Goal: Transaction & Acquisition: Obtain resource

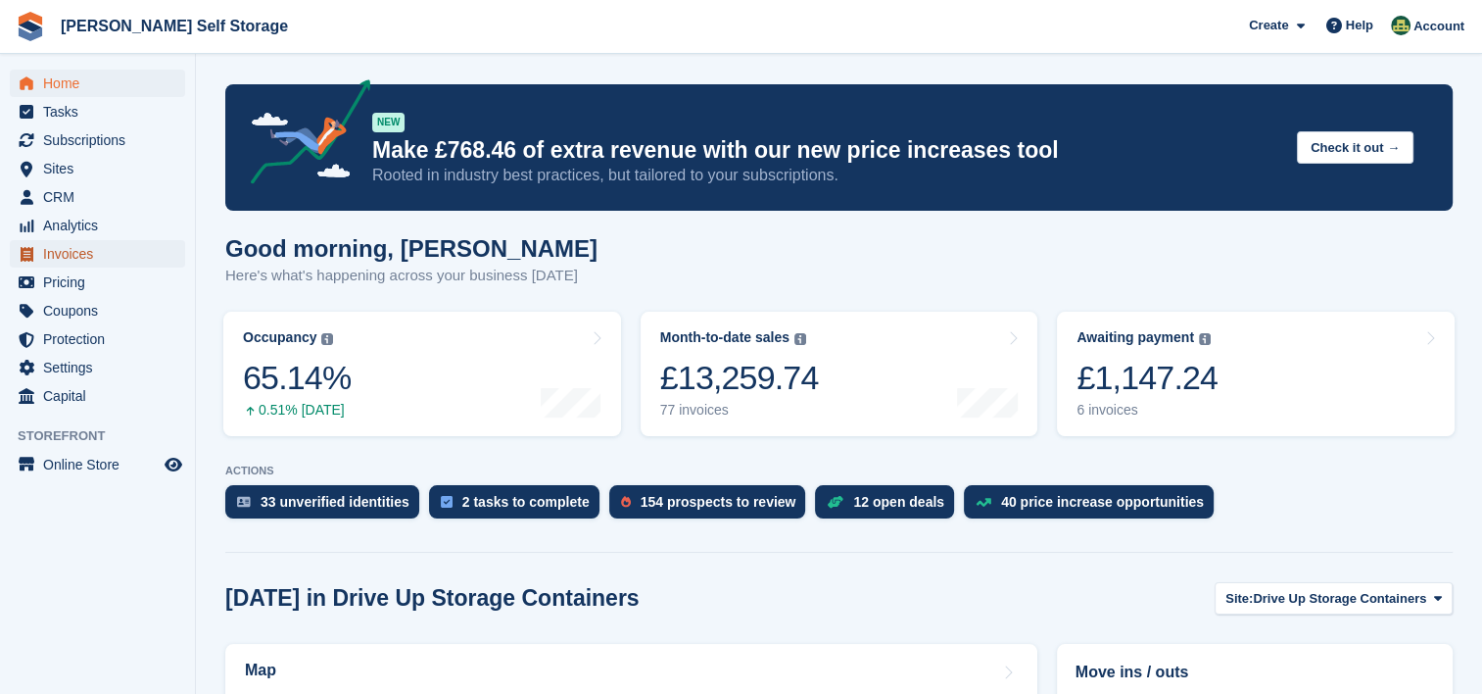
click at [100, 256] on span "Invoices" at bounding box center [102, 253] width 118 height 27
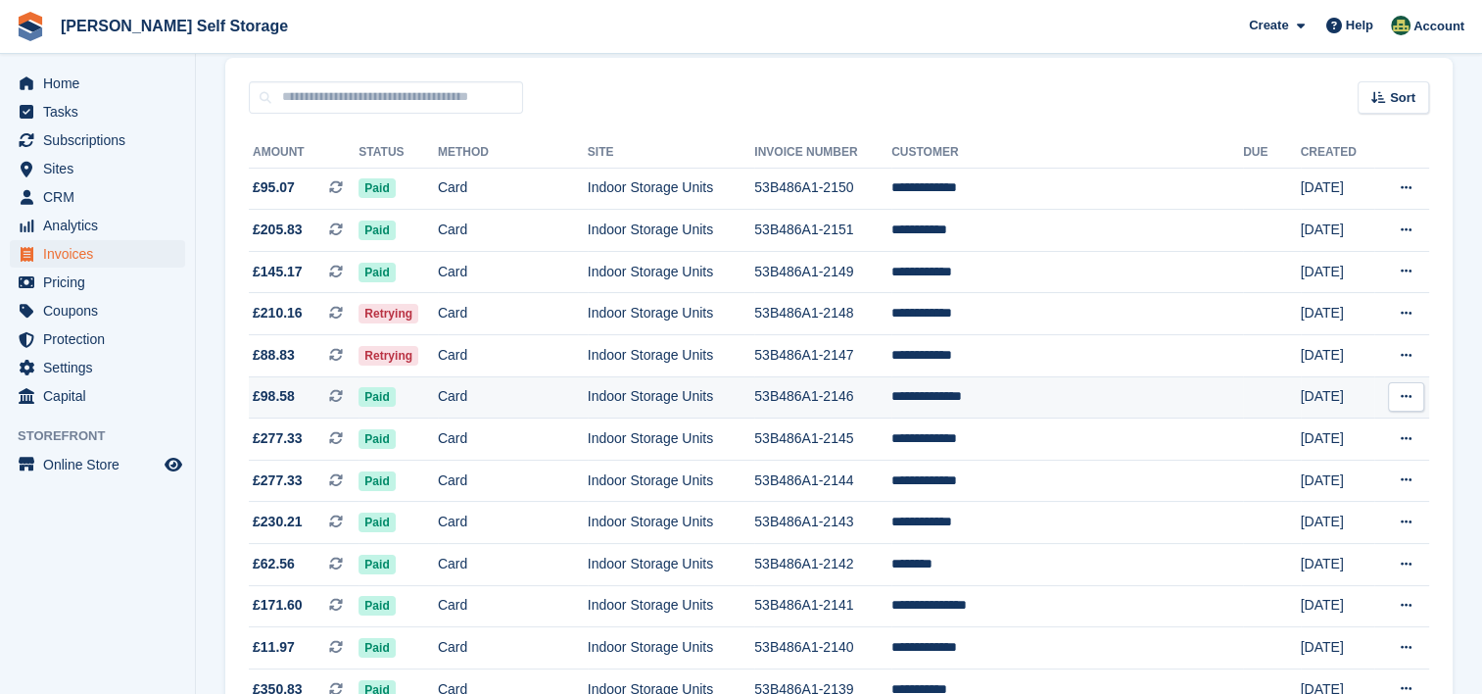
scroll to position [196, 0]
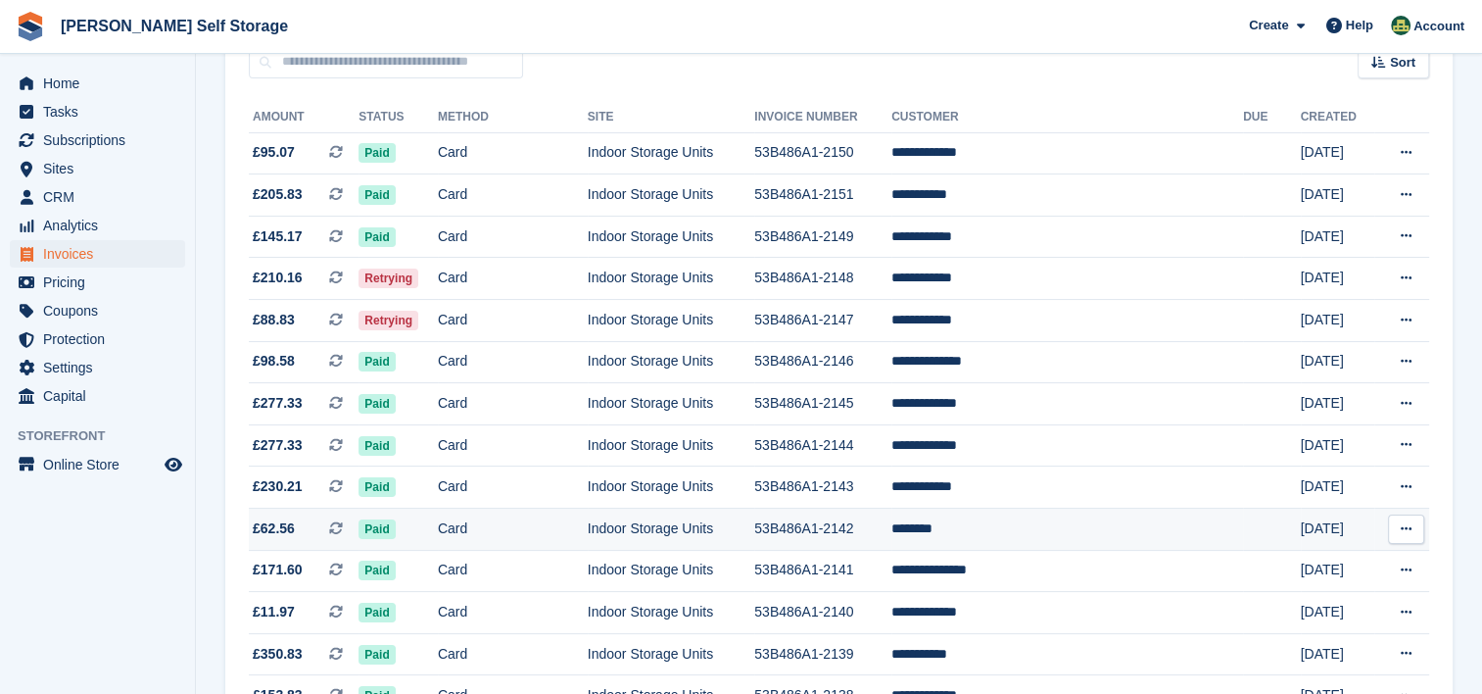
click at [1403, 537] on button at bounding box center [1406, 528] width 36 height 29
click at [1316, 564] on p "Download PDF" at bounding box center [1330, 566] width 170 height 25
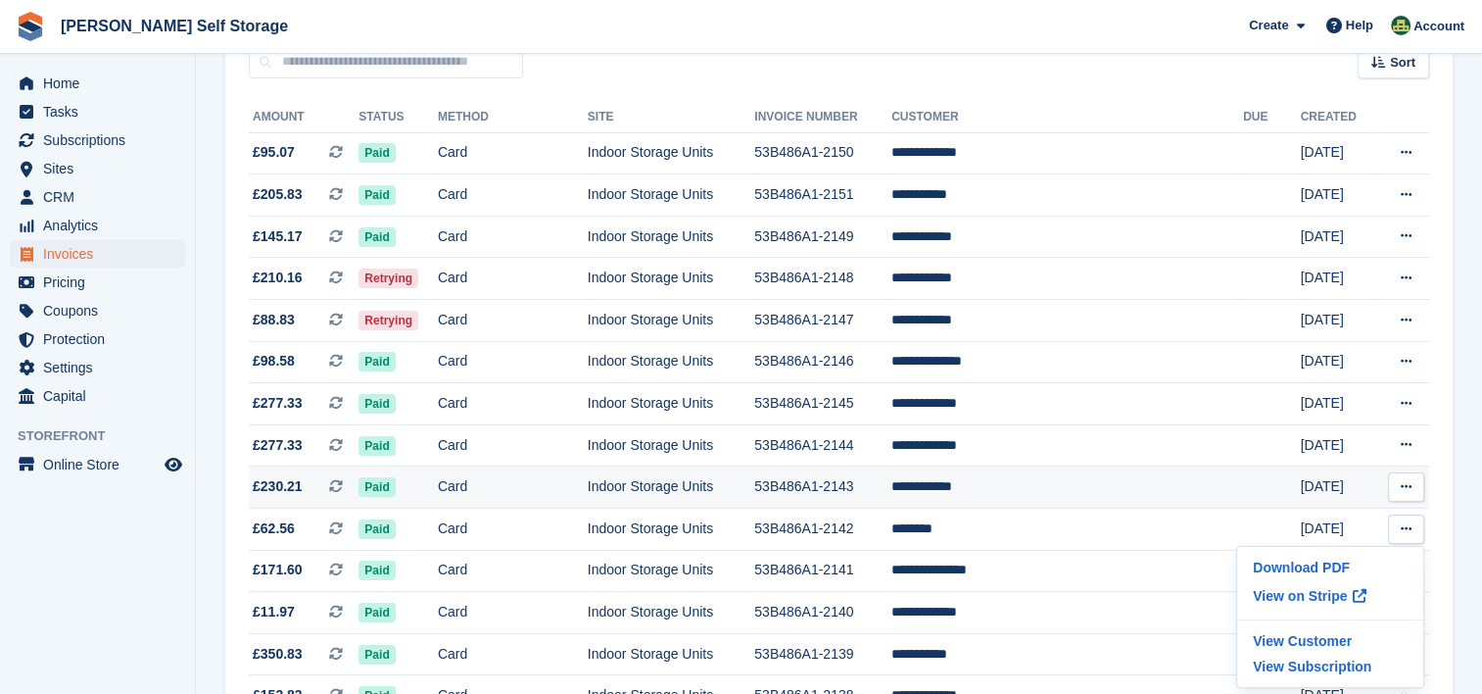
click at [1403, 483] on icon at bounding box center [1406, 486] width 11 height 13
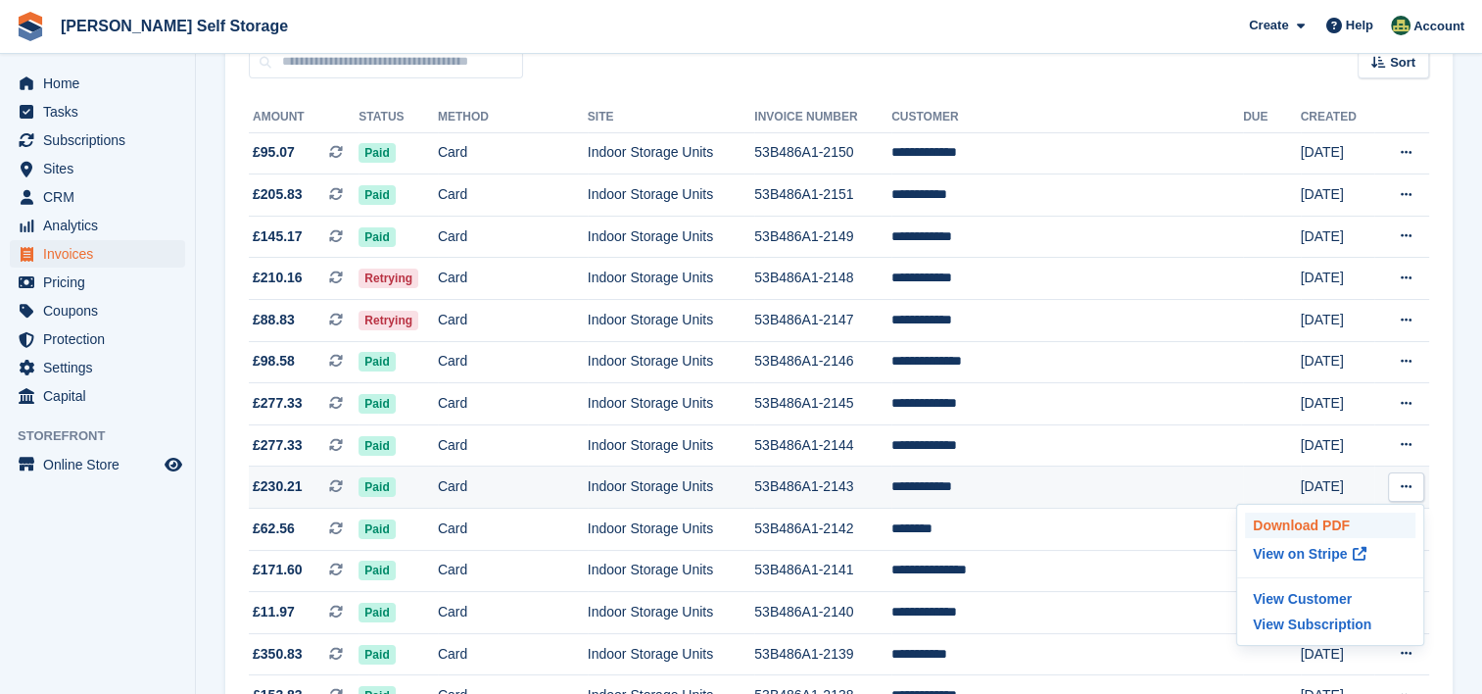
click at [1305, 525] on p "Download PDF" at bounding box center [1330, 524] width 170 height 25
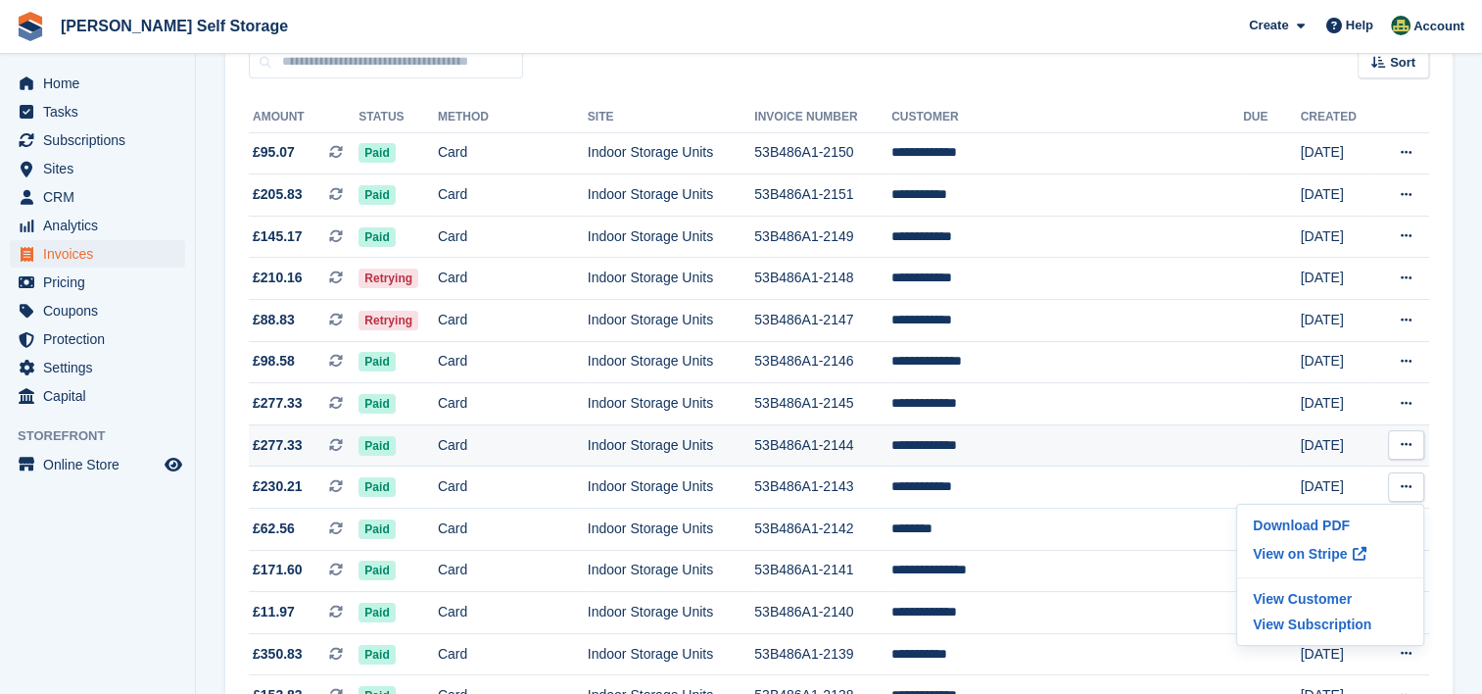
click at [1416, 454] on button at bounding box center [1406, 444] width 36 height 29
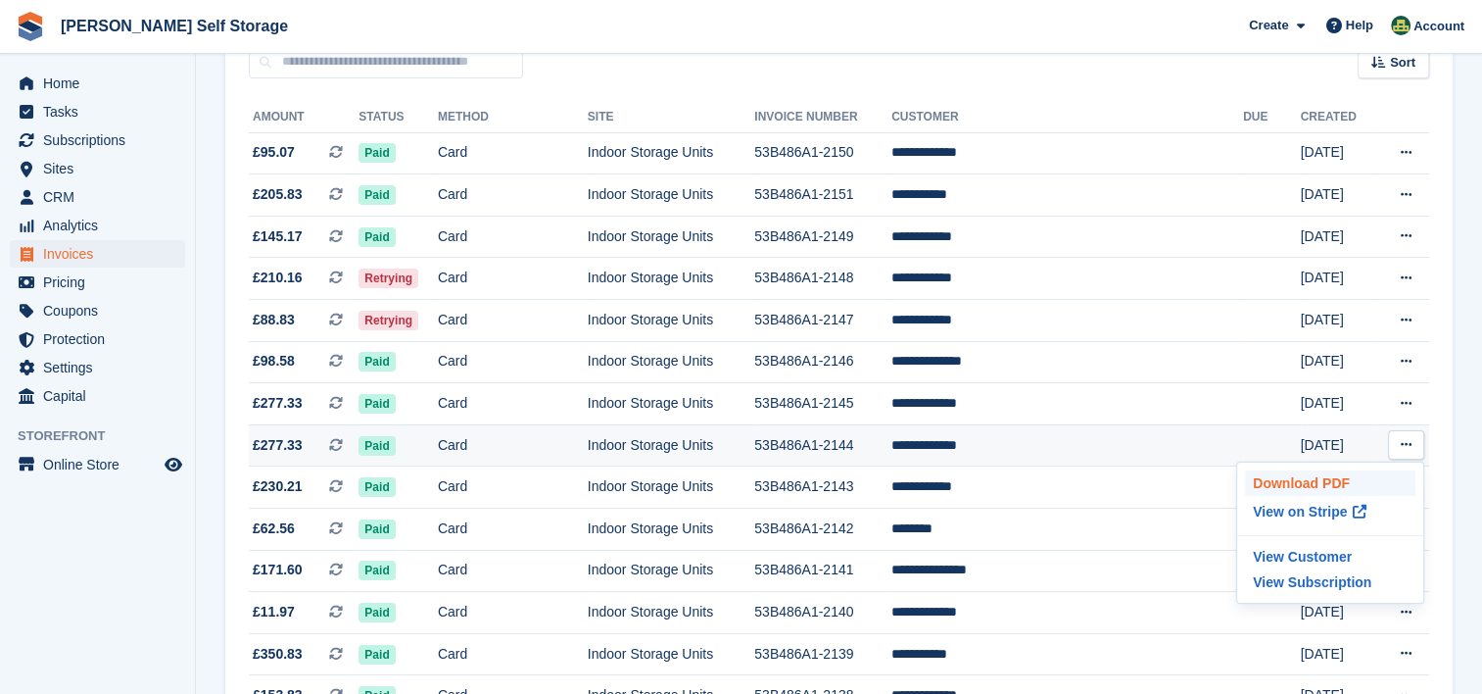
click at [1336, 488] on p "Download PDF" at bounding box center [1330, 482] width 170 height 25
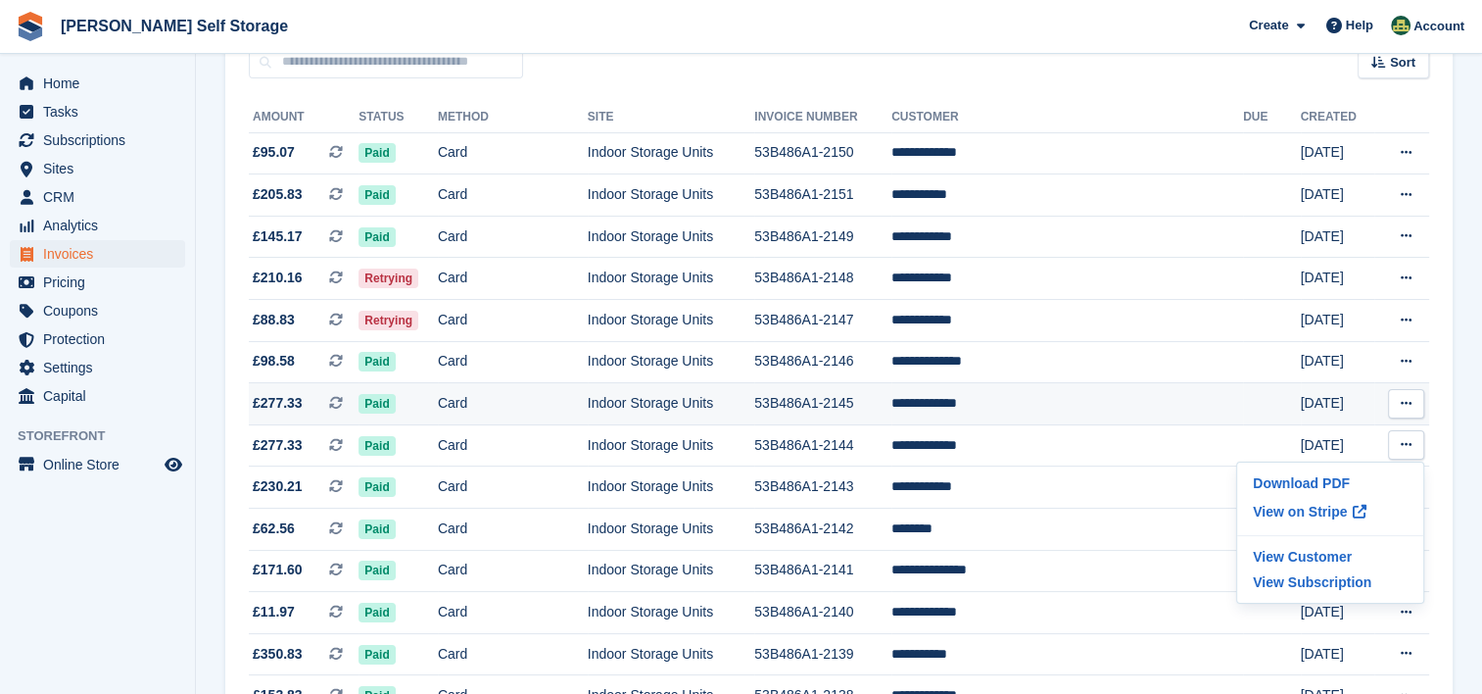
click at [1408, 404] on icon at bounding box center [1406, 403] width 11 height 13
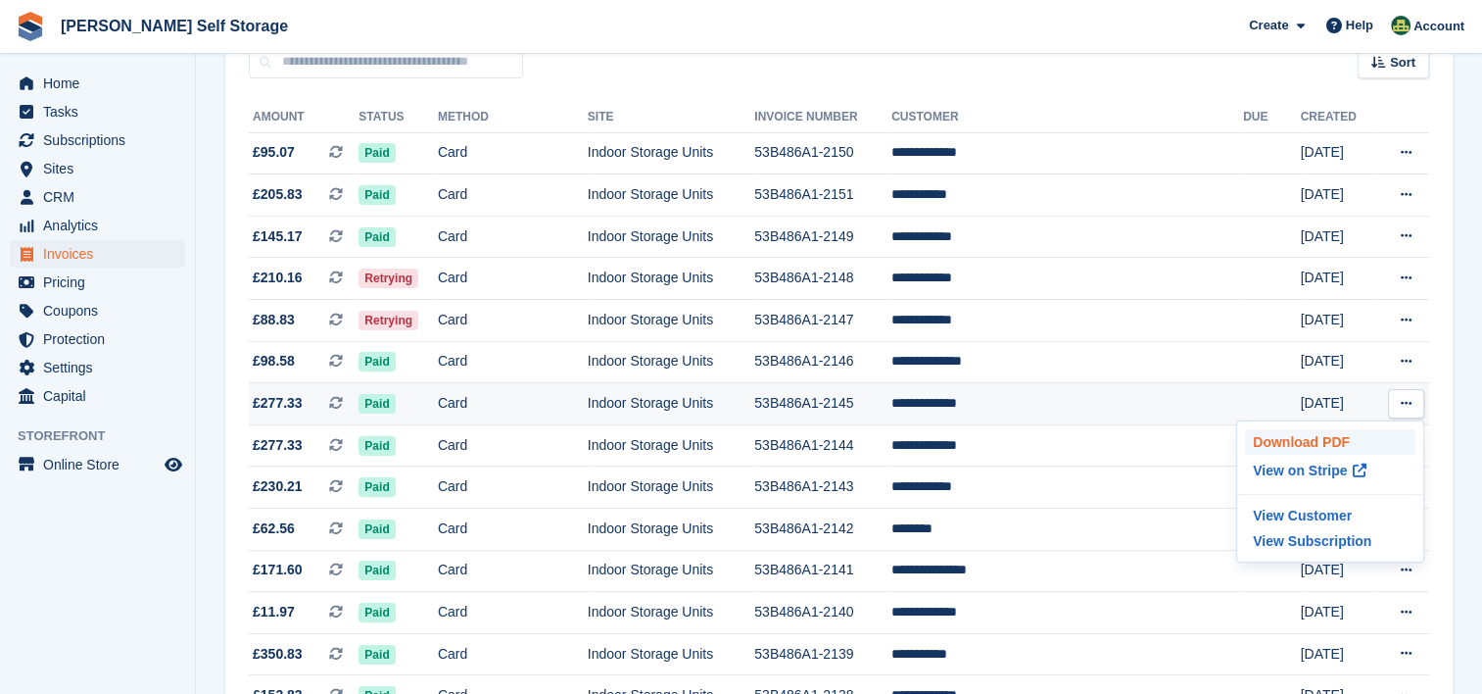
click at [1301, 443] on p "Download PDF" at bounding box center [1330, 441] width 170 height 25
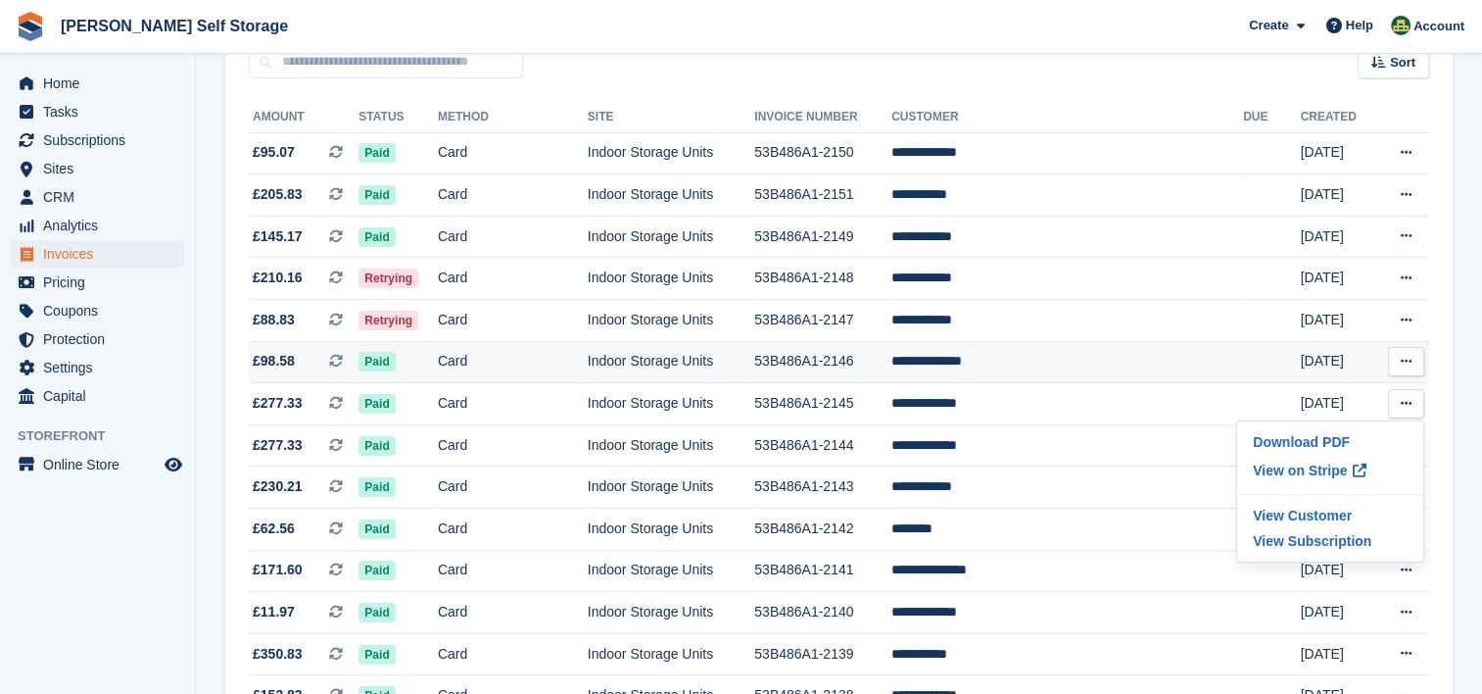
click at [1399, 363] on button at bounding box center [1406, 361] width 36 height 29
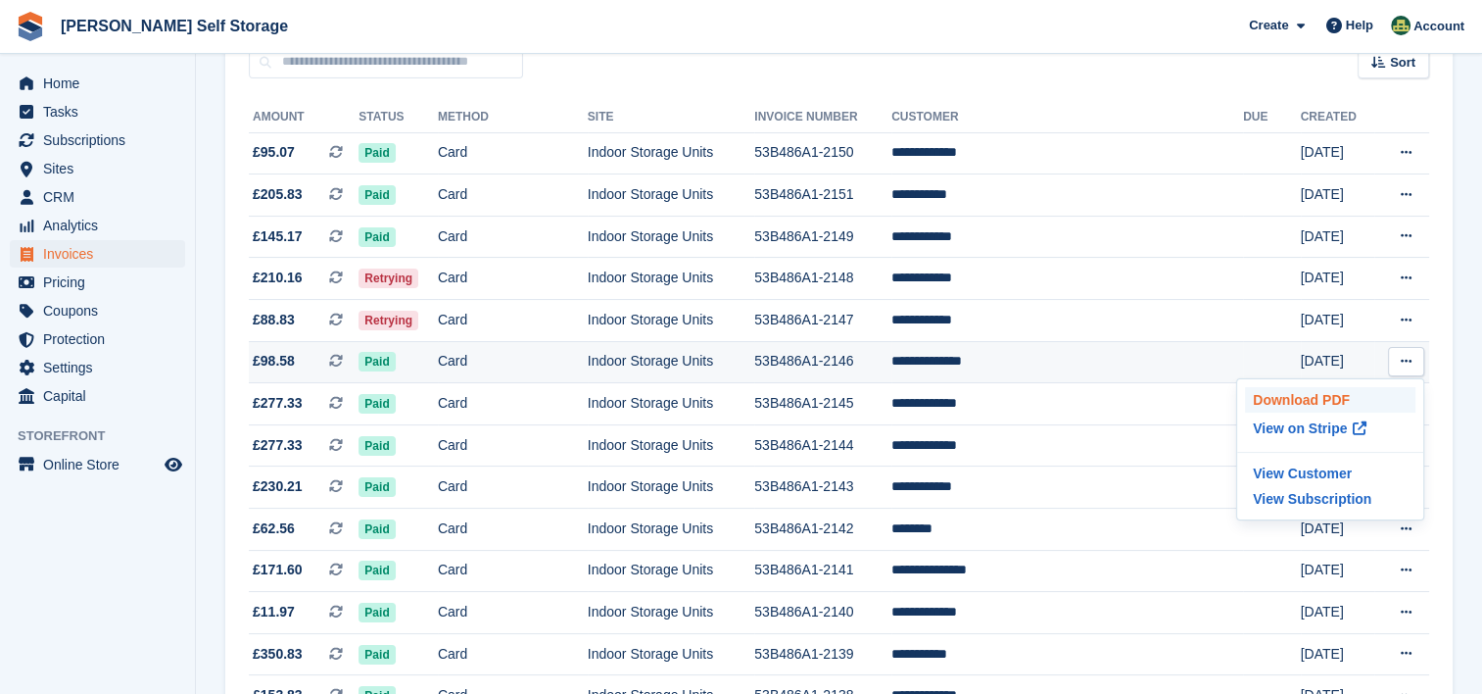
click at [1322, 390] on p "Download PDF" at bounding box center [1330, 399] width 170 height 25
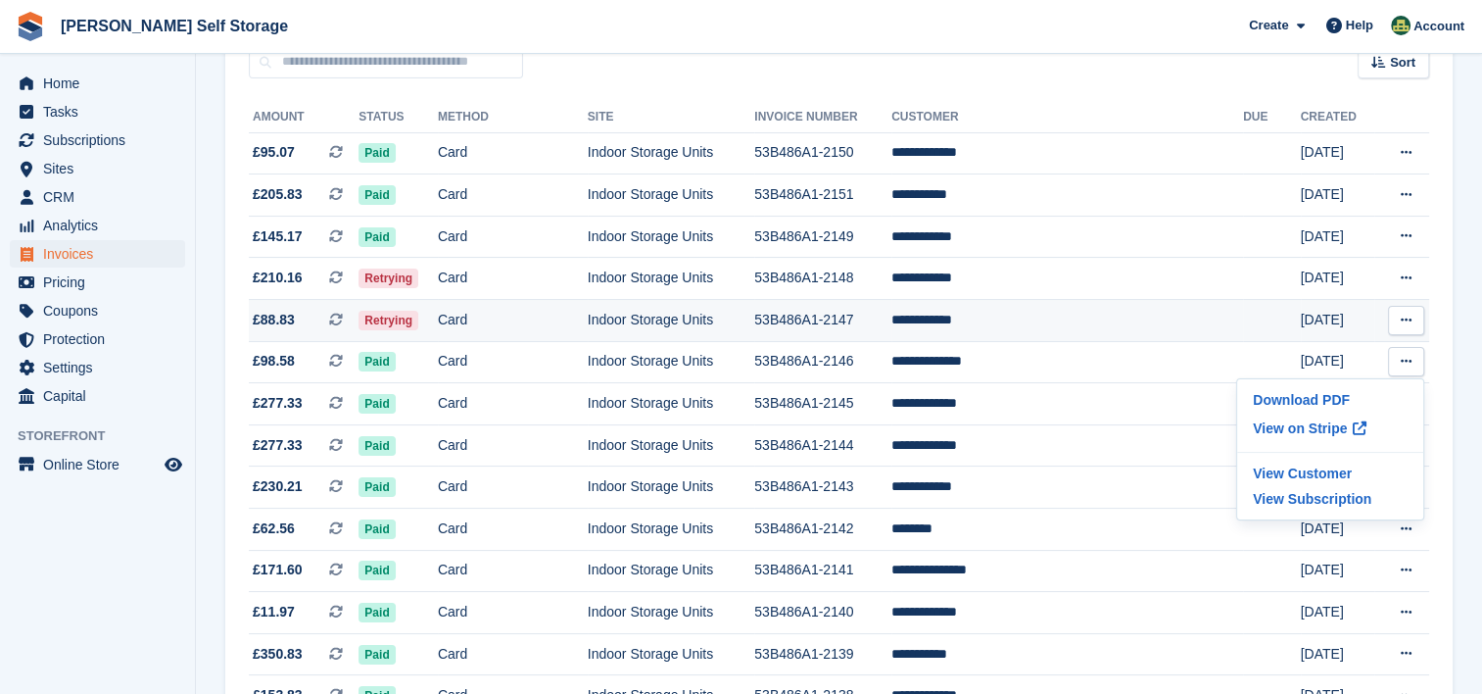
click at [1414, 320] on button at bounding box center [1406, 320] width 36 height 29
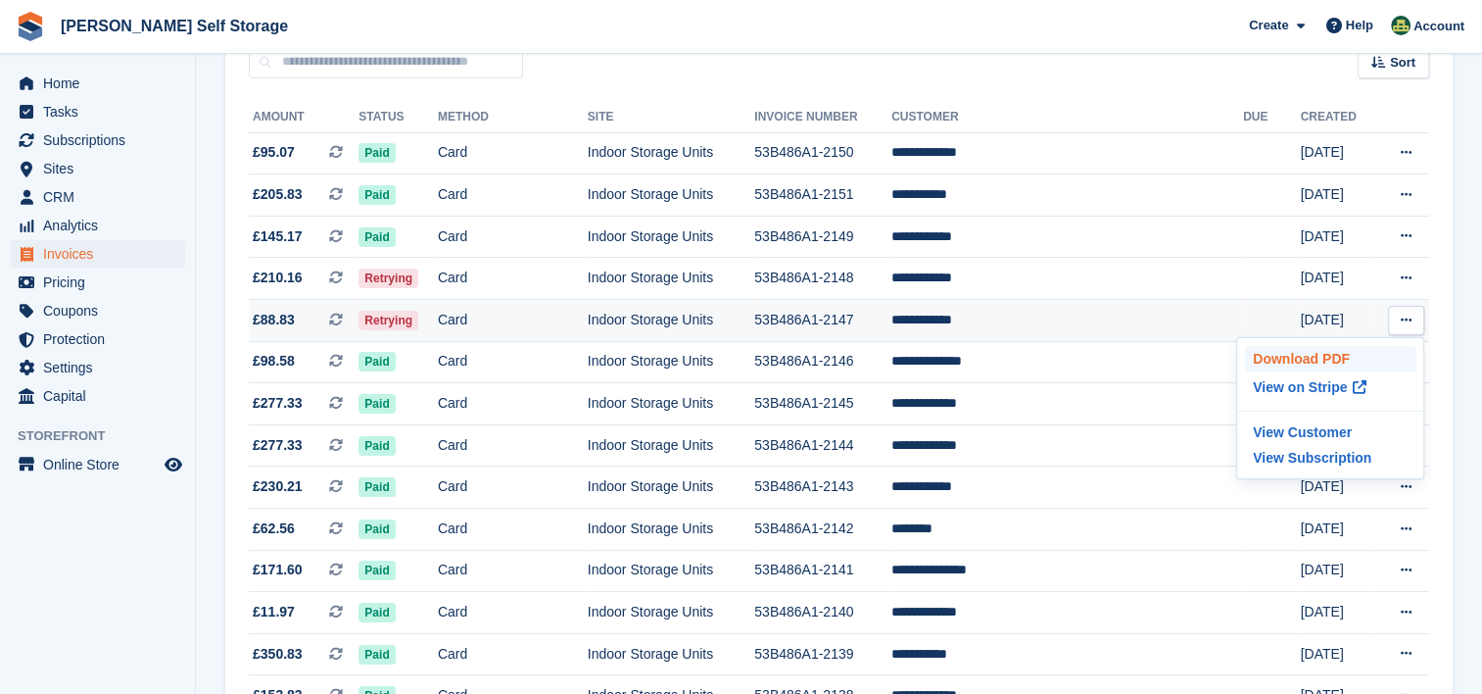
click at [1313, 360] on p "Download PDF" at bounding box center [1330, 358] width 170 height 25
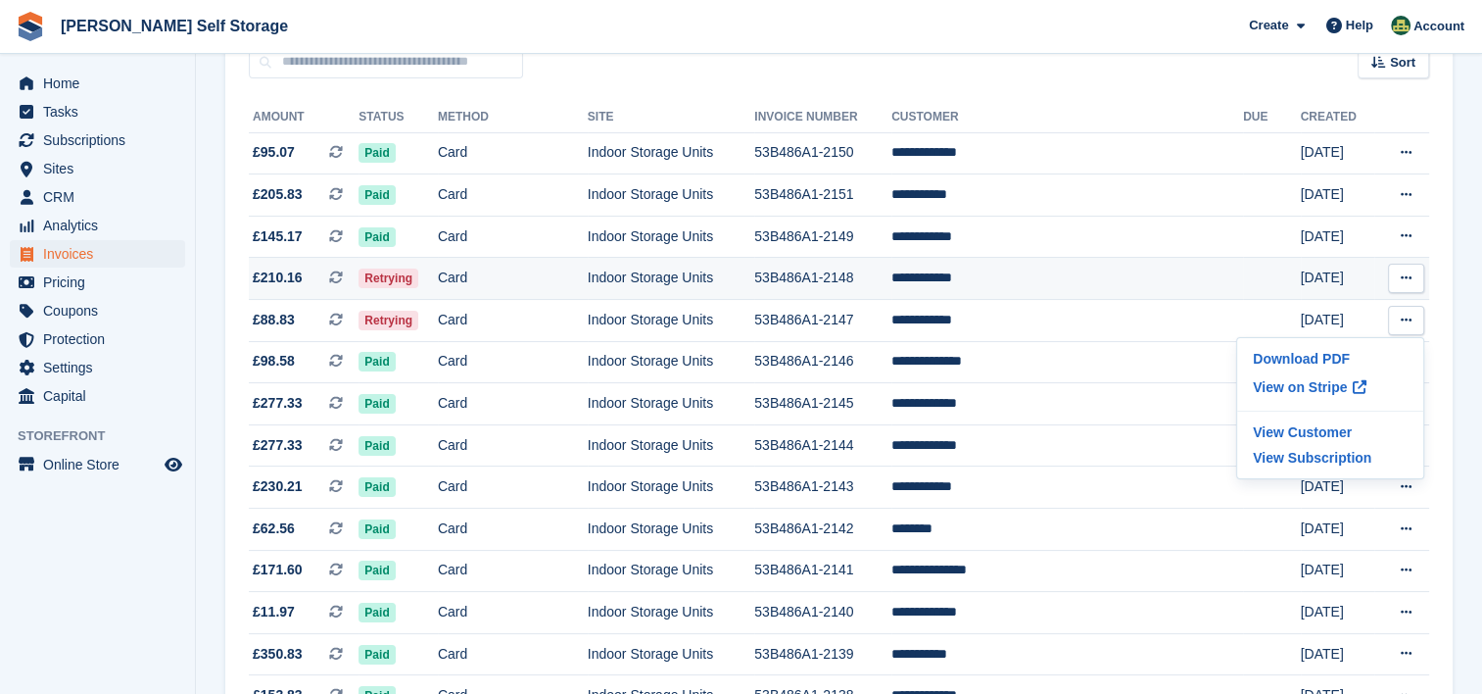
click at [1407, 278] on icon at bounding box center [1406, 277] width 11 height 13
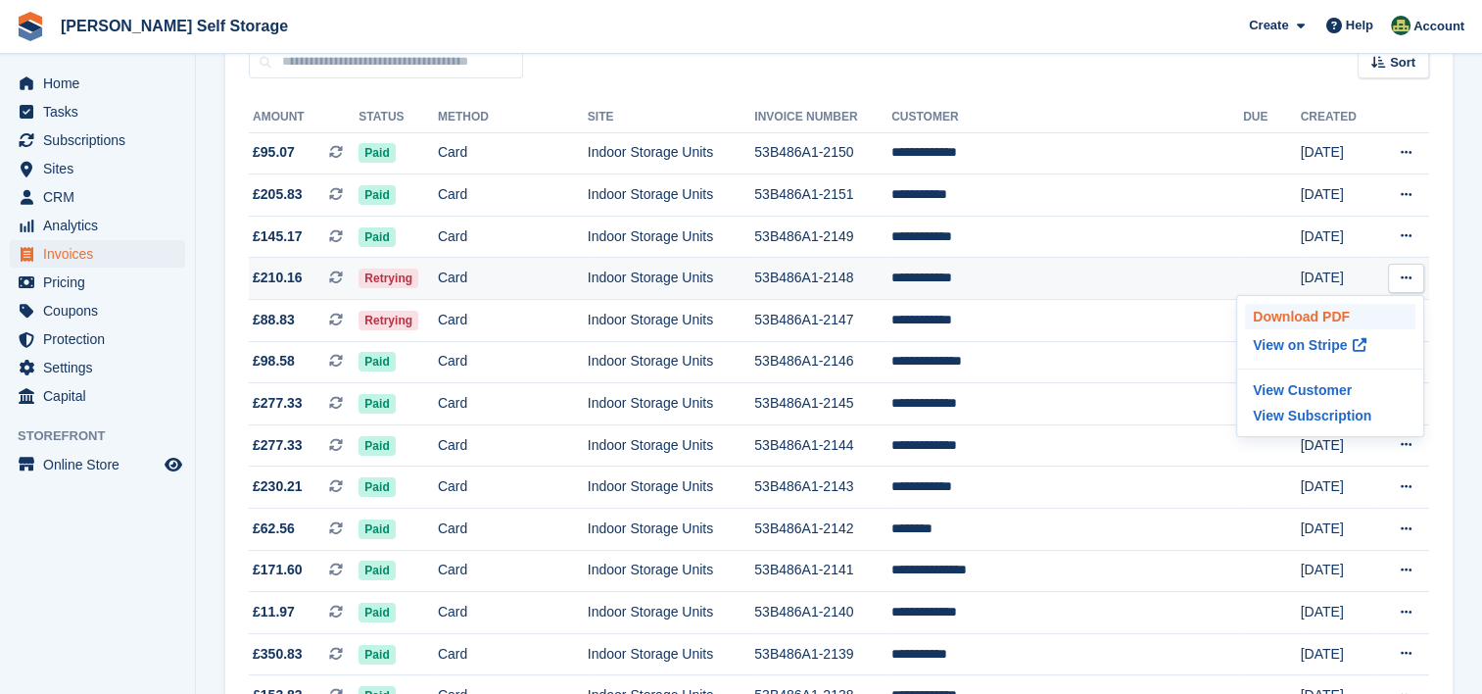
click at [1296, 310] on p "Download PDF" at bounding box center [1330, 316] width 170 height 25
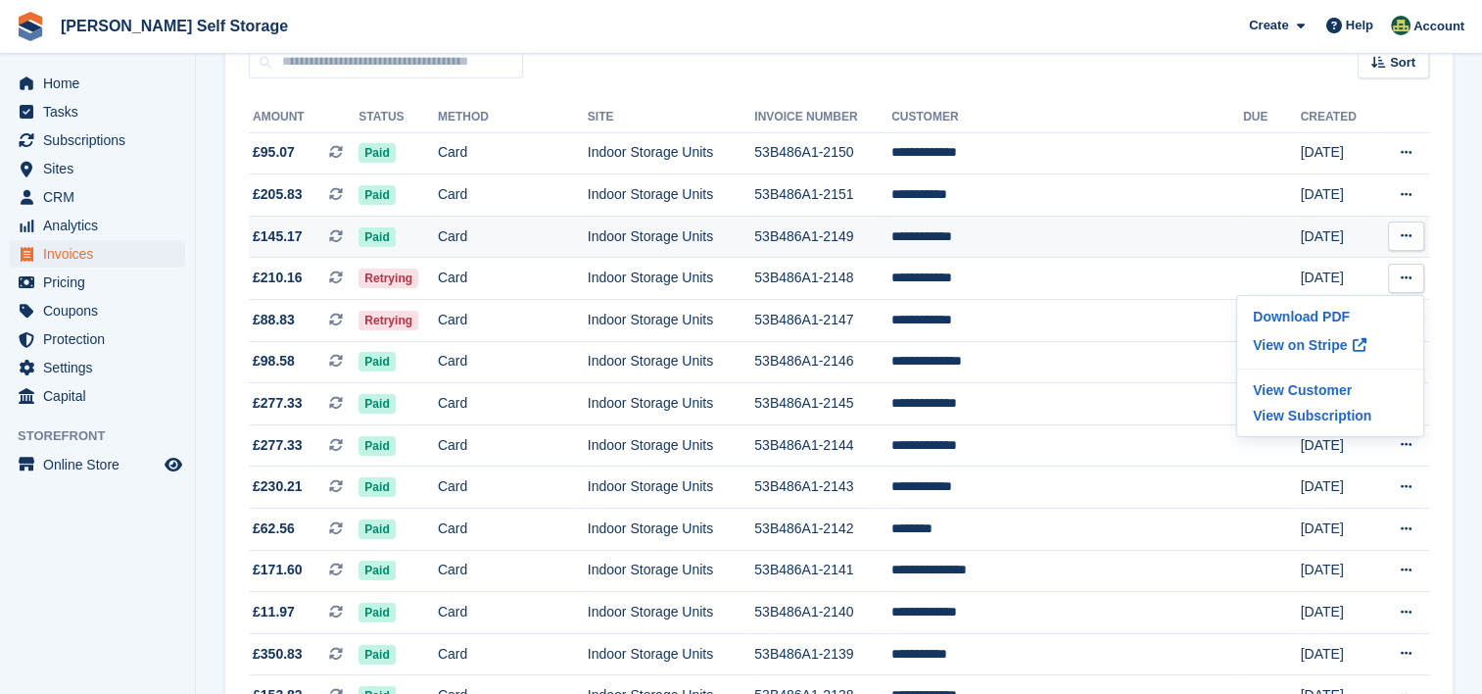
click at [1417, 239] on button at bounding box center [1406, 235] width 36 height 29
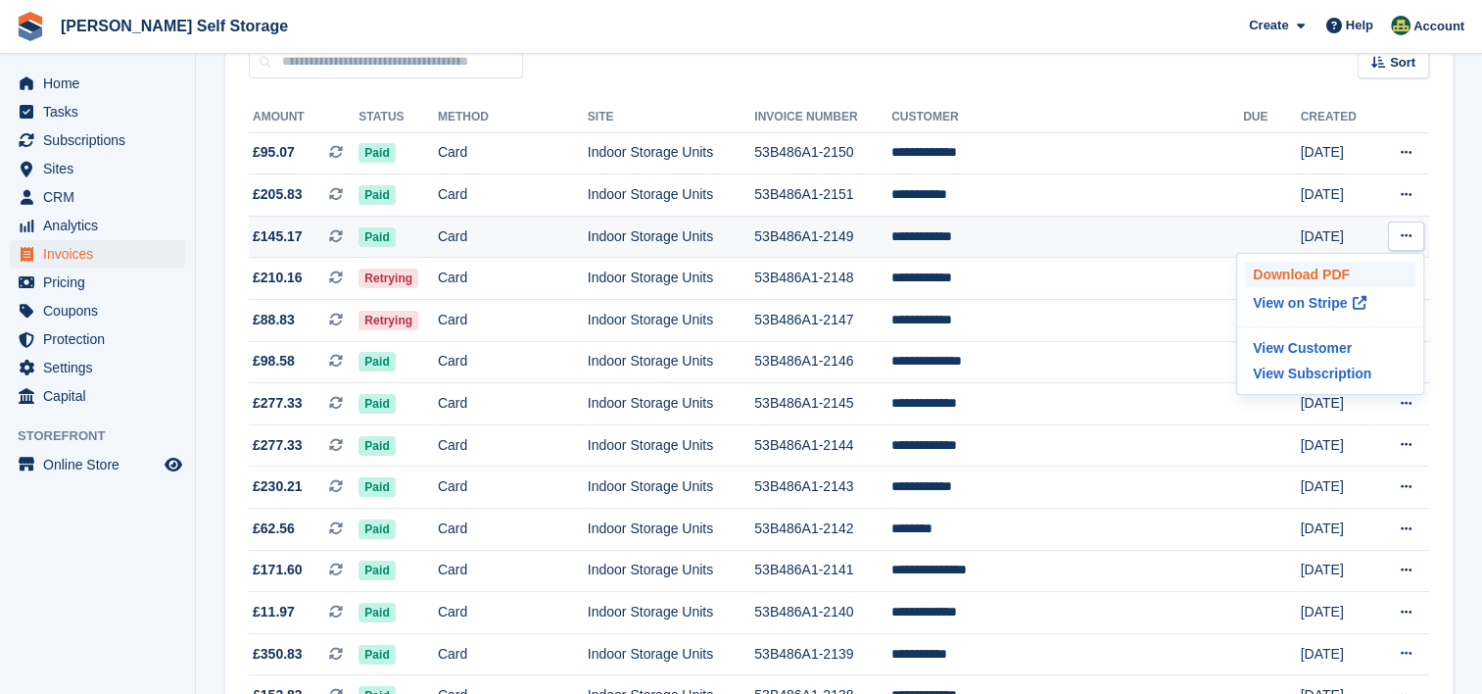
click at [1313, 269] on p "Download PDF" at bounding box center [1330, 274] width 170 height 25
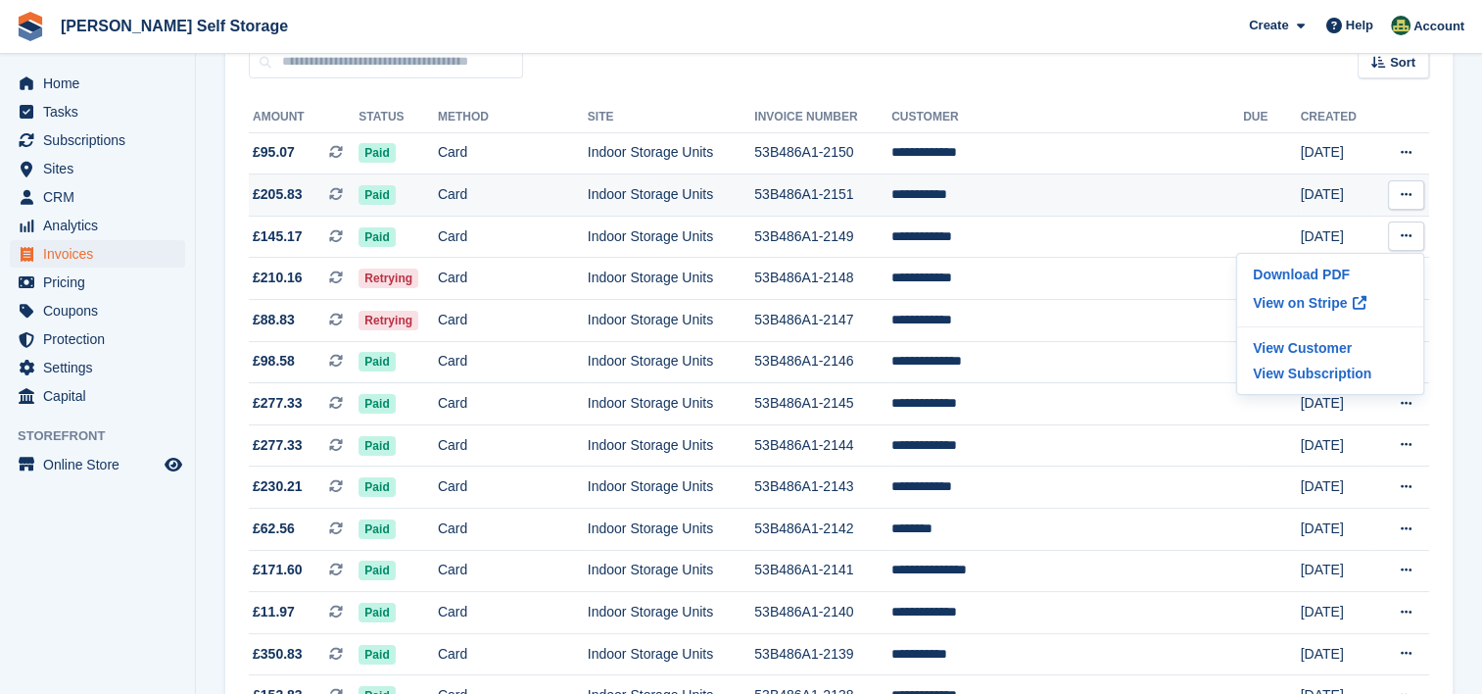
click at [1411, 191] on icon at bounding box center [1406, 194] width 11 height 13
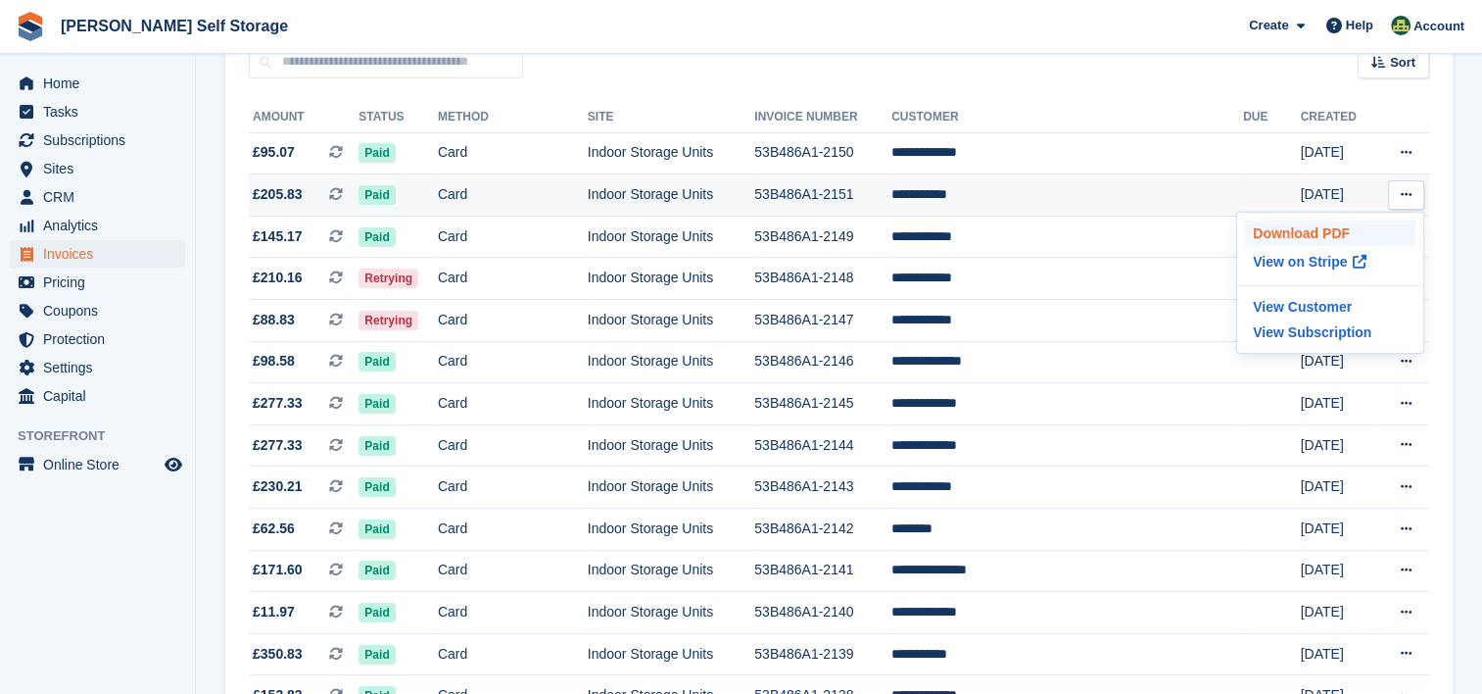
click at [1303, 230] on p "Download PDF" at bounding box center [1330, 232] width 170 height 25
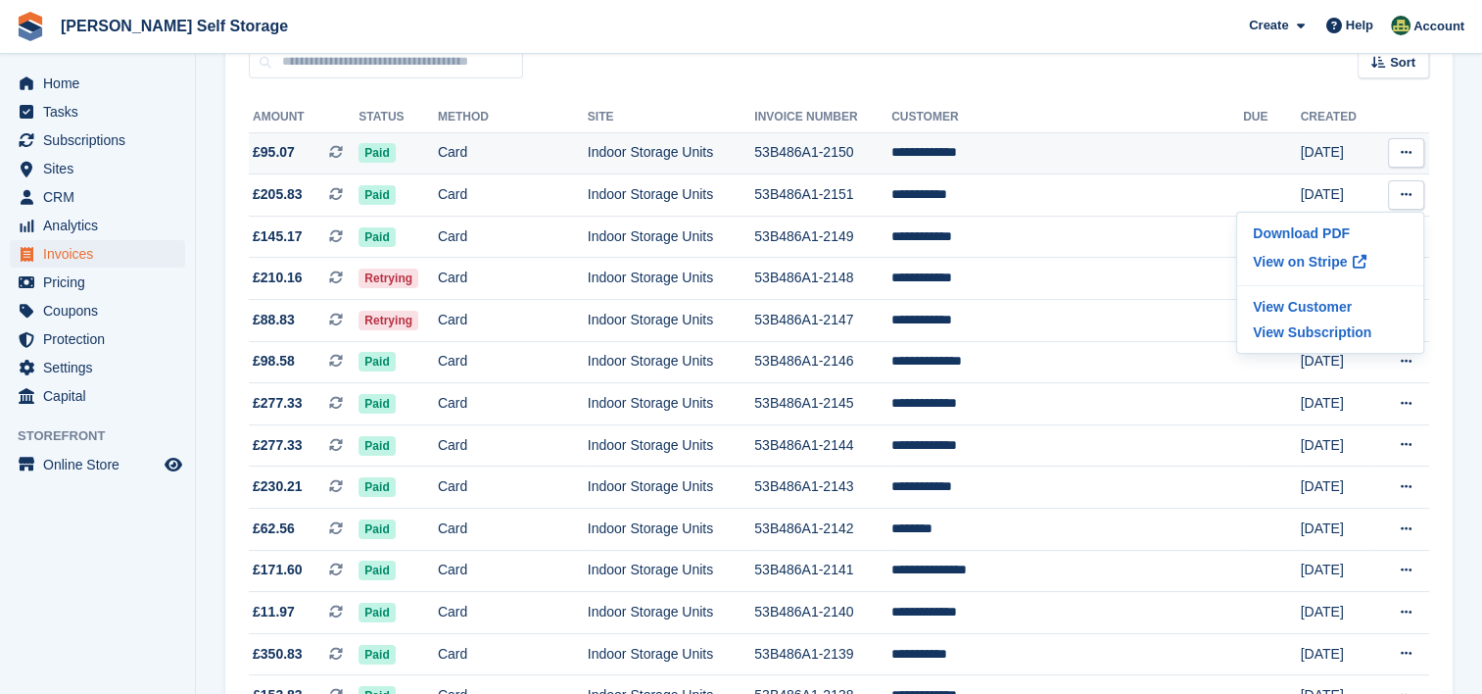
click at [1415, 154] on button at bounding box center [1406, 152] width 36 height 29
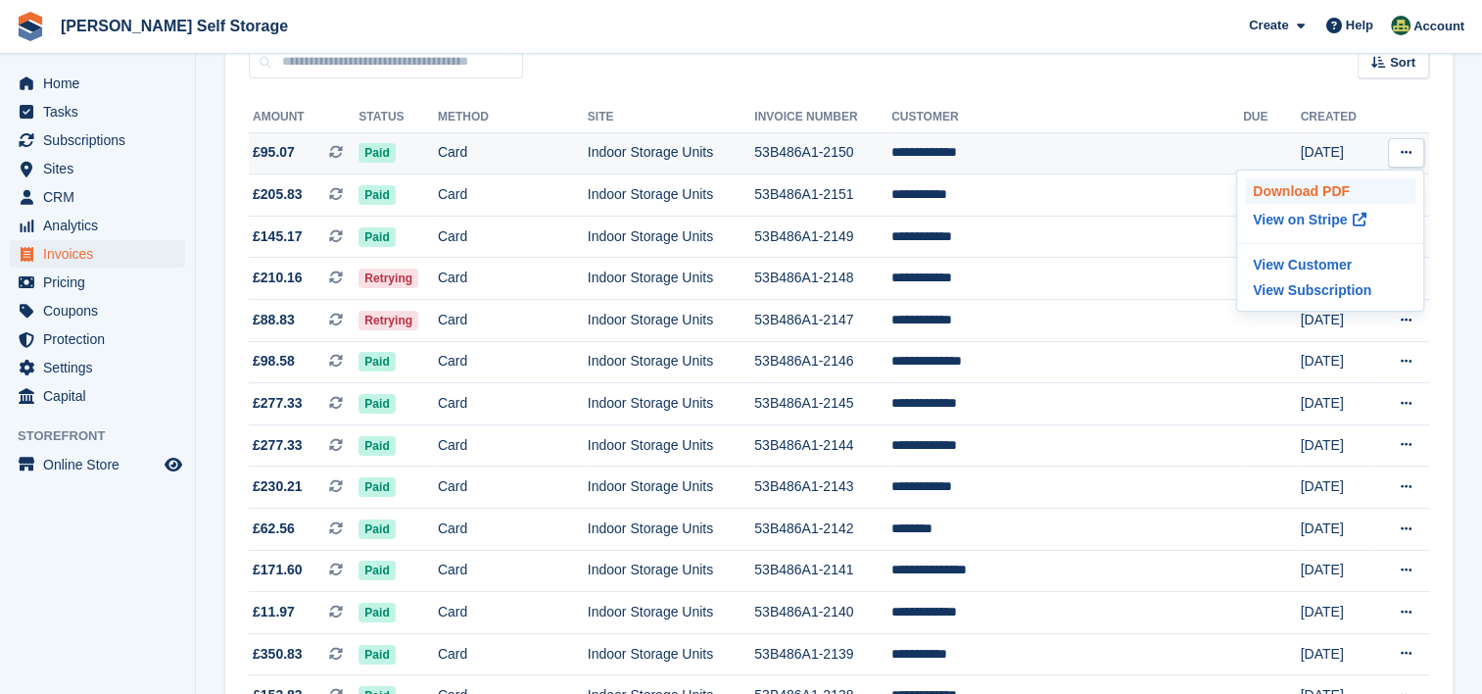
click at [1328, 197] on p "Download PDF" at bounding box center [1330, 190] width 170 height 25
